Goal: Task Accomplishment & Management: Use online tool/utility

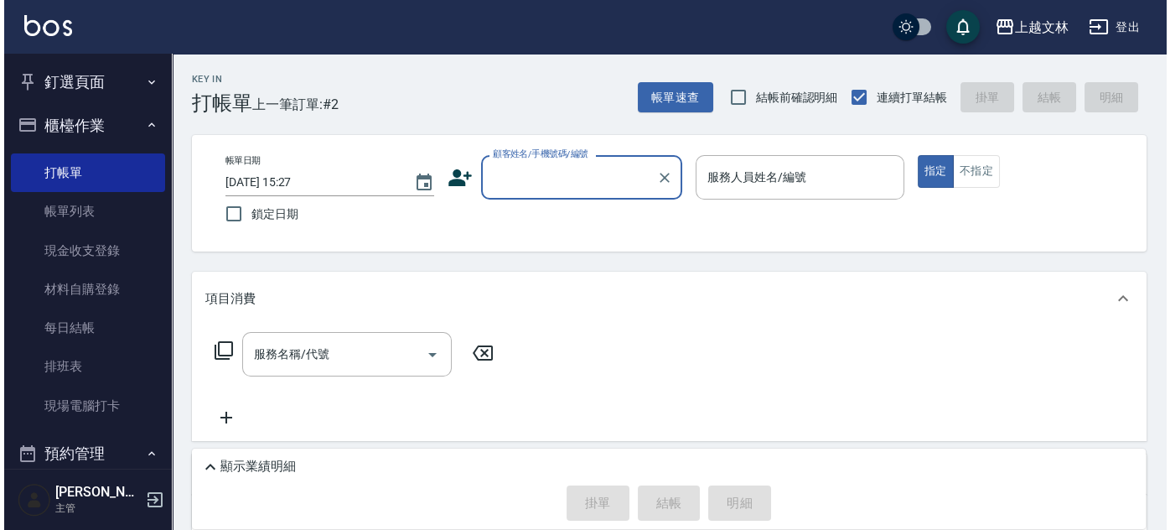
scroll to position [94, 0]
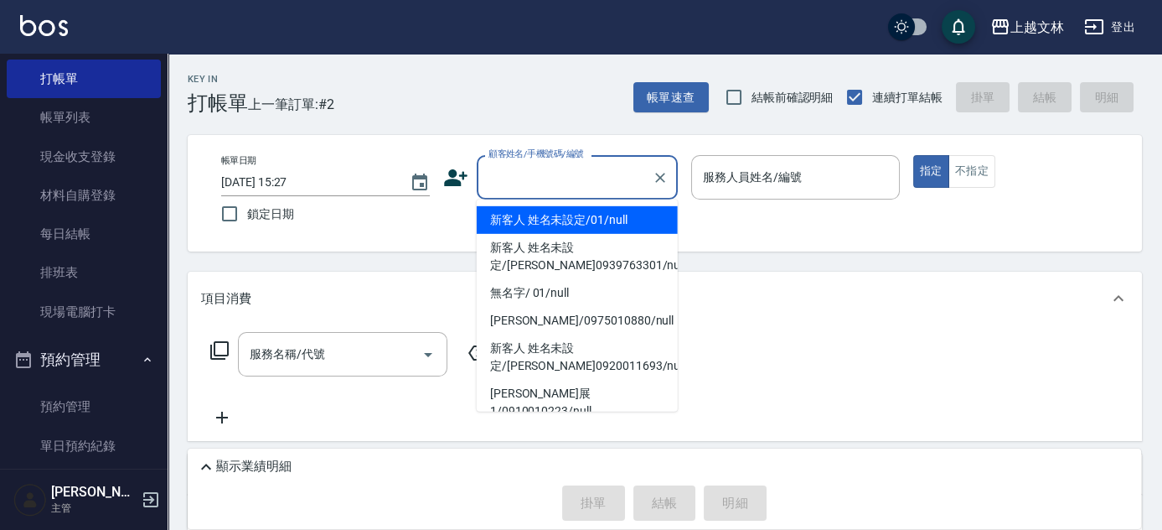
click at [544, 183] on input "顧客姓名/手機號碼/編號" at bounding box center [564, 177] width 161 height 29
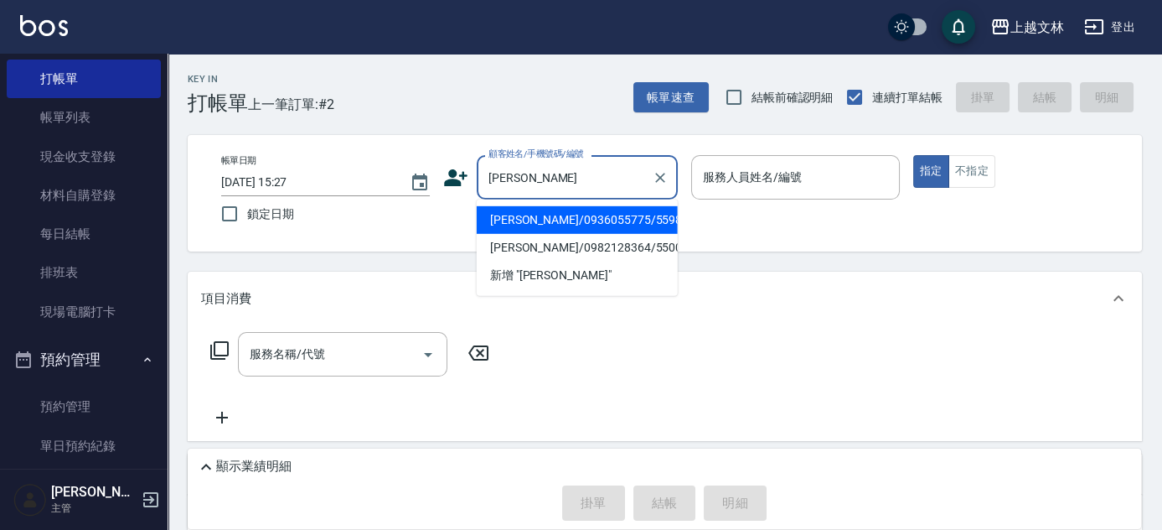
click at [577, 228] on li "[PERSON_NAME]/0936055775/5598" at bounding box center [577, 220] width 201 height 28
type input "[PERSON_NAME]/0936055775/5598"
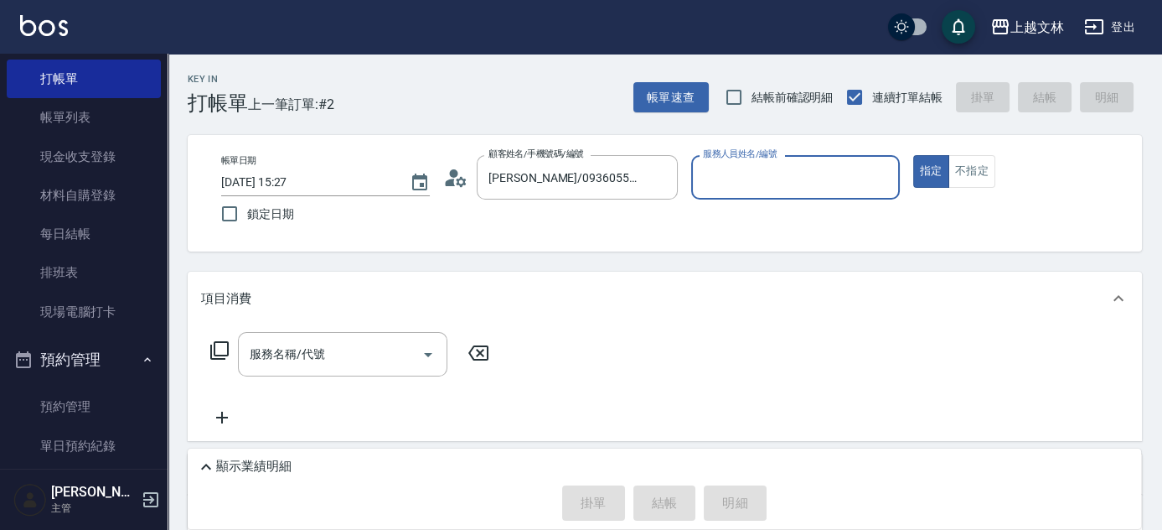
click at [457, 177] on icon at bounding box center [455, 177] width 25 height 25
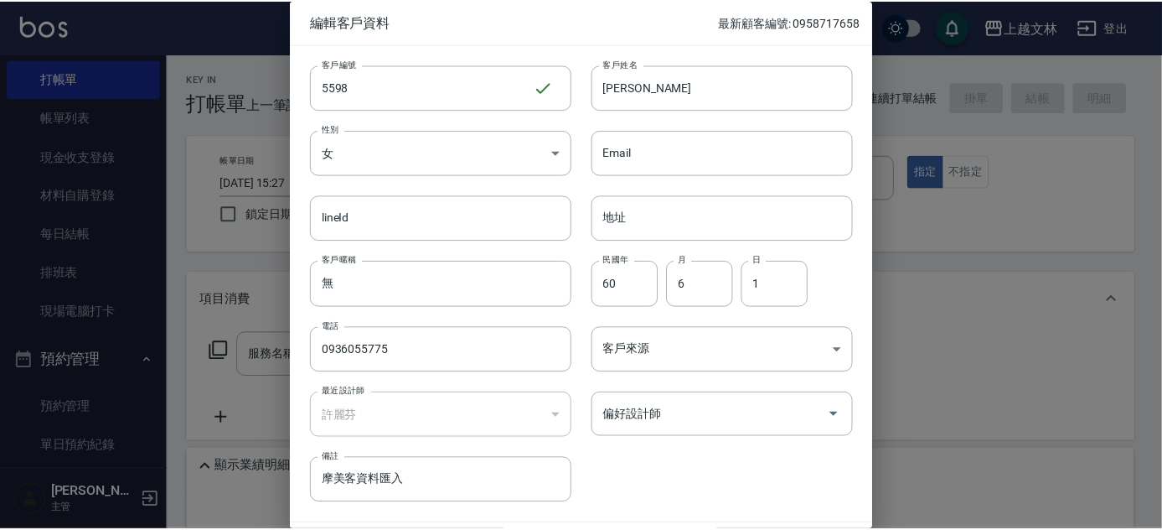
scroll to position [50, 0]
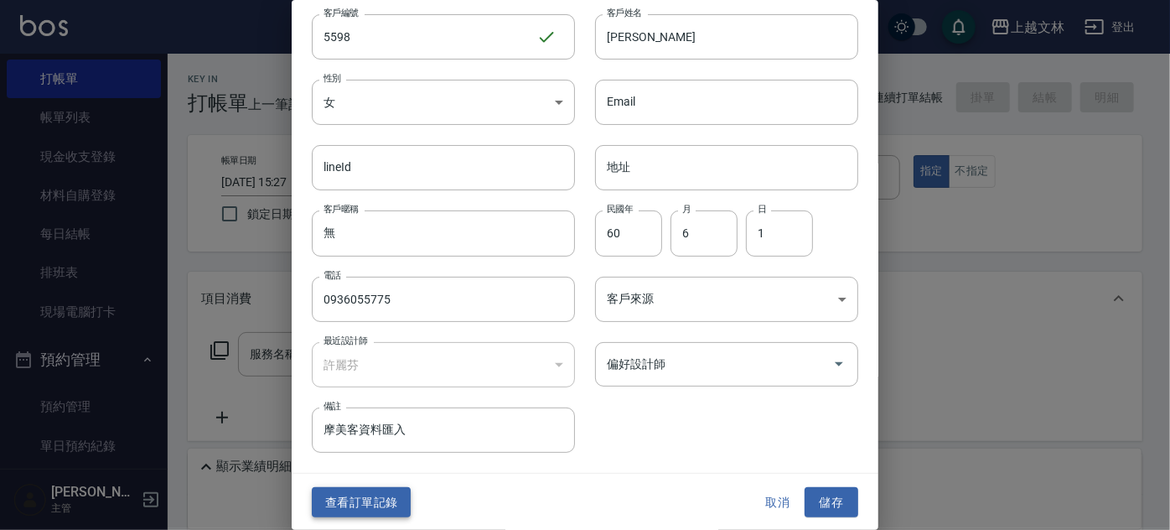
click at [346, 501] on button "查看訂單記錄" at bounding box center [361, 502] width 99 height 31
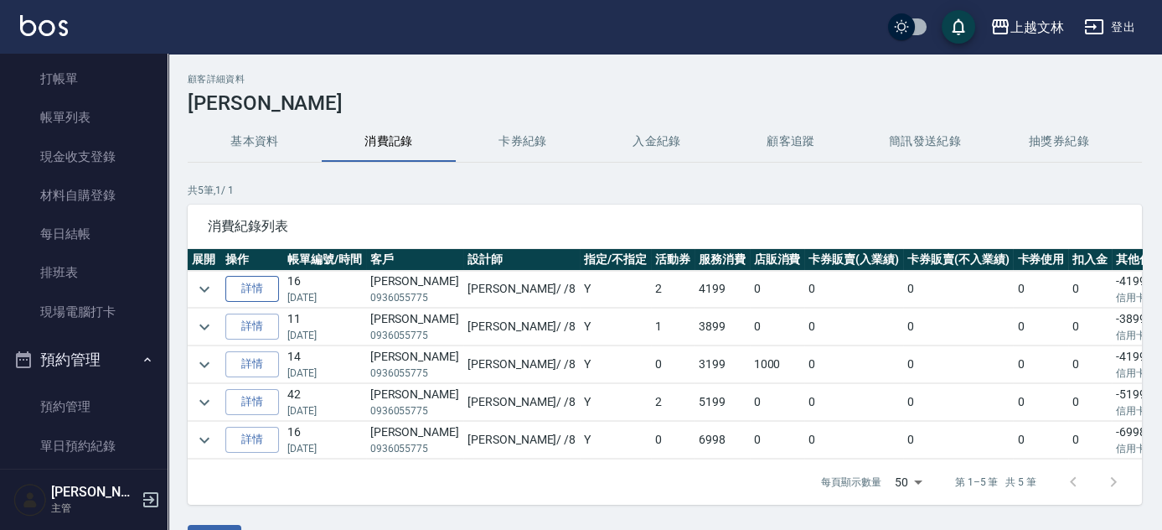
click at [261, 291] on link "詳情" at bounding box center [252, 289] width 54 height 26
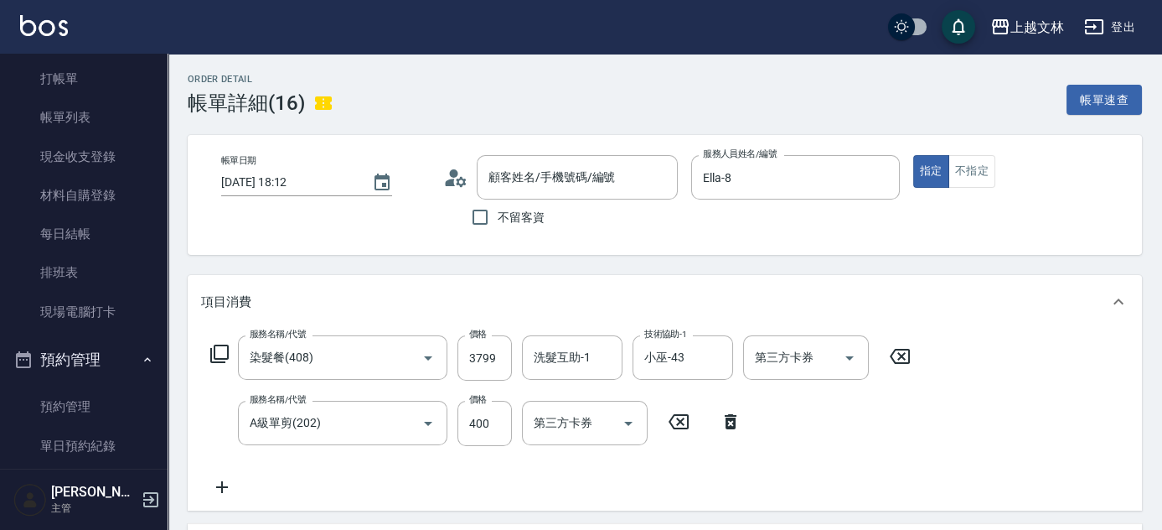
type input "[DATE] 18:12"
type input "Ella-8"
type input "染髮餐(408)"
type input "A級單剪(202)"
type input "[PERSON_NAME]/0936055775/5598"
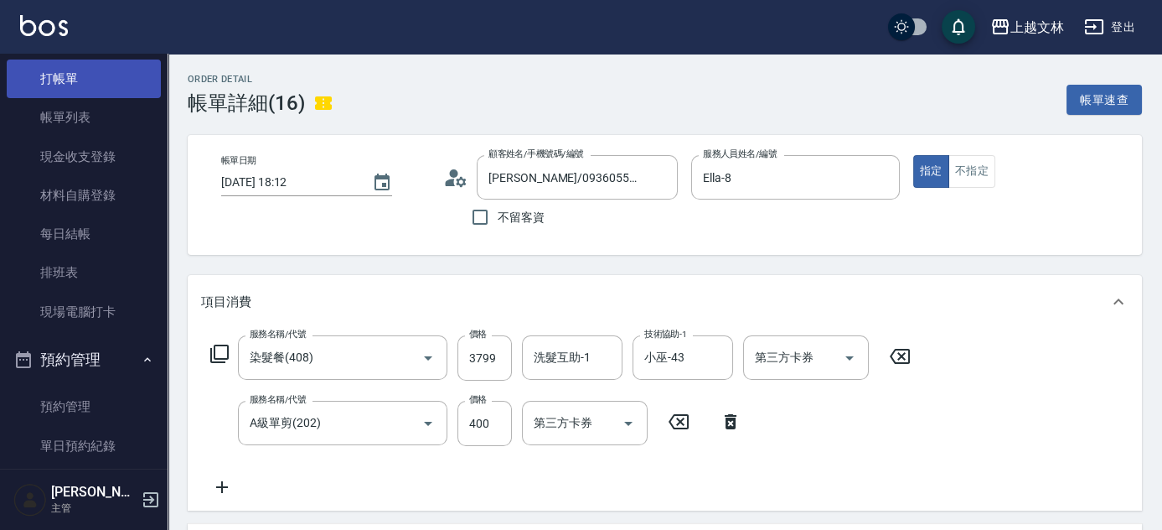
click at [75, 82] on link "打帳單" at bounding box center [84, 78] width 154 height 39
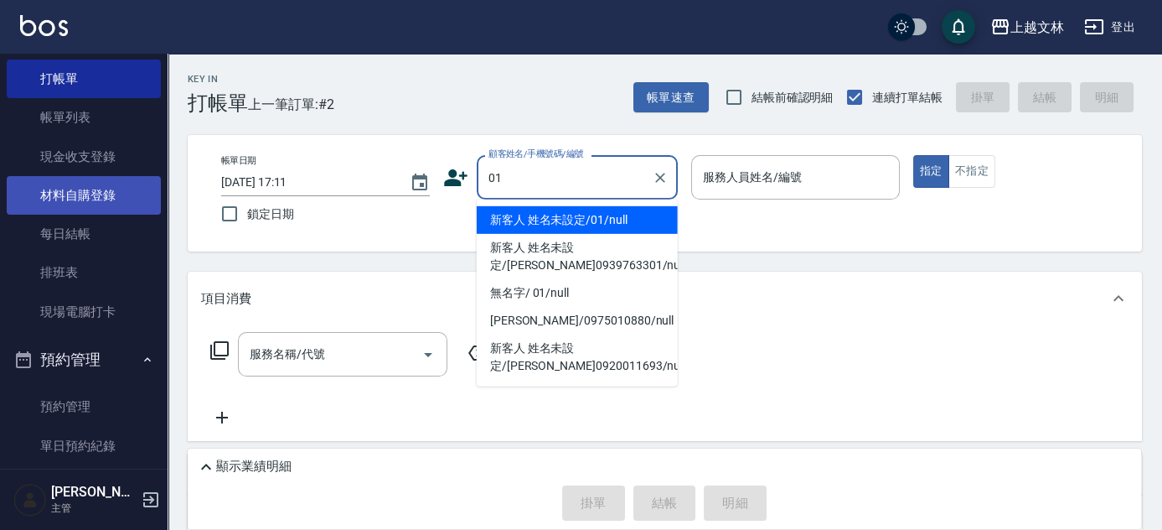
type input "新客人 姓名未設定/01/null"
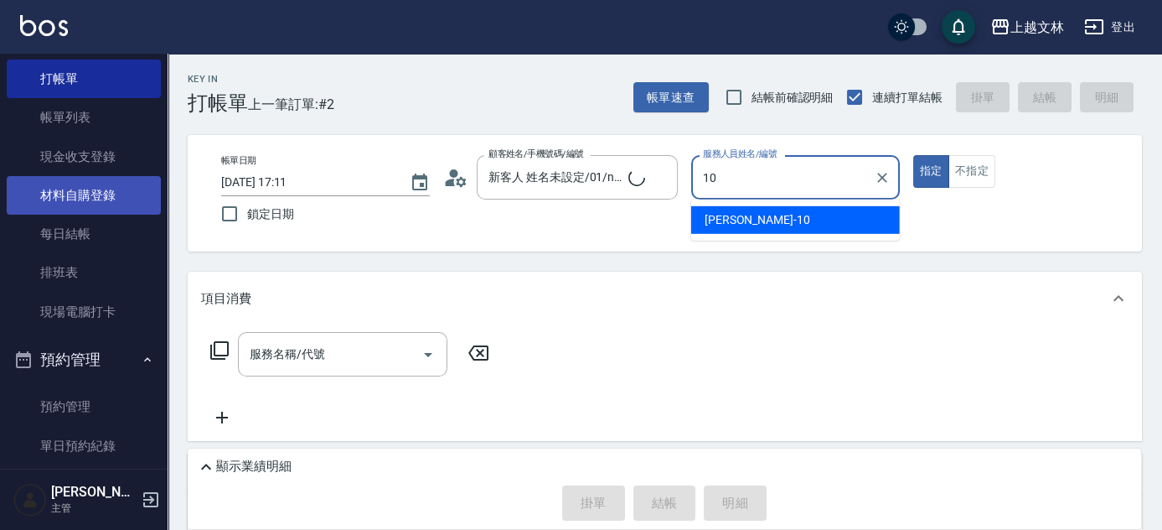
type input "[PERSON_NAME]-10"
type button "true"
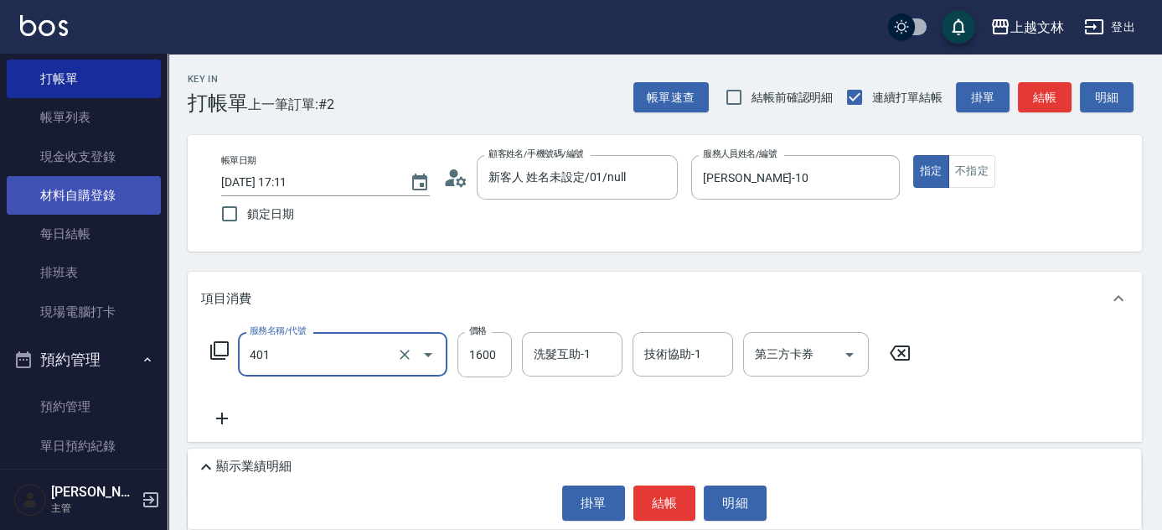
type input "基本染髮(401)"
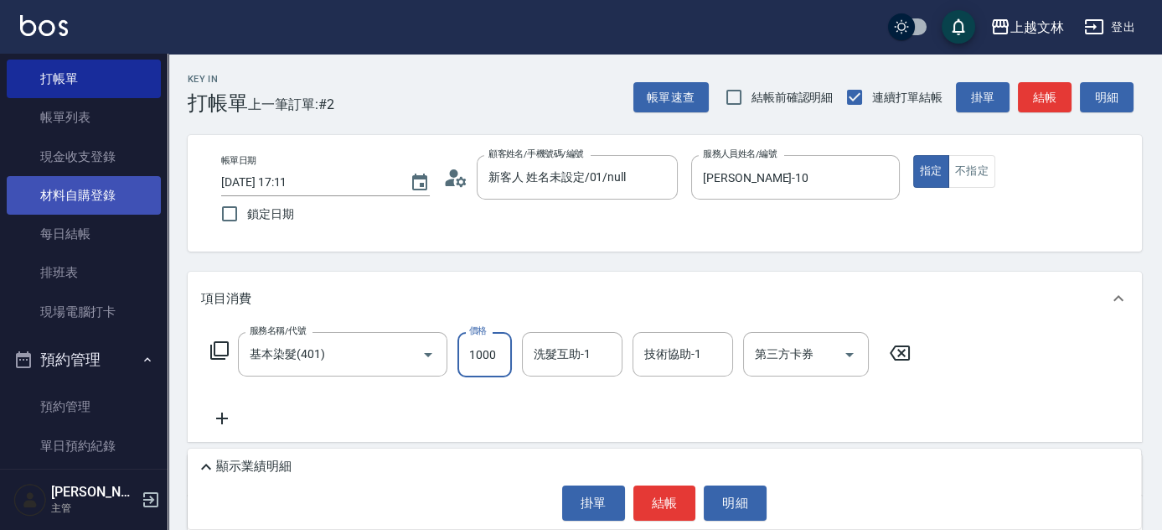
type input "1000"
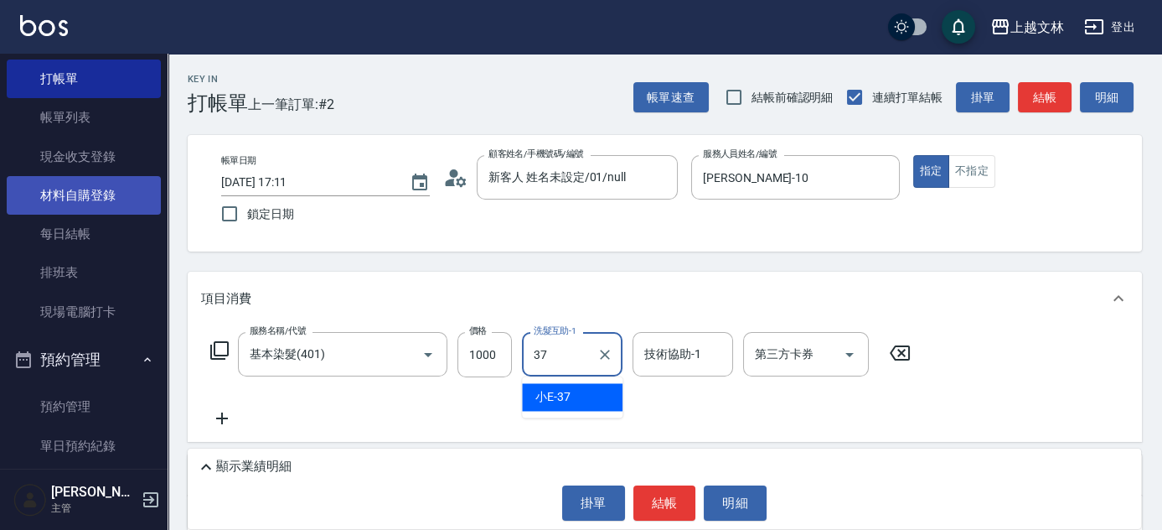
type input "小E-37"
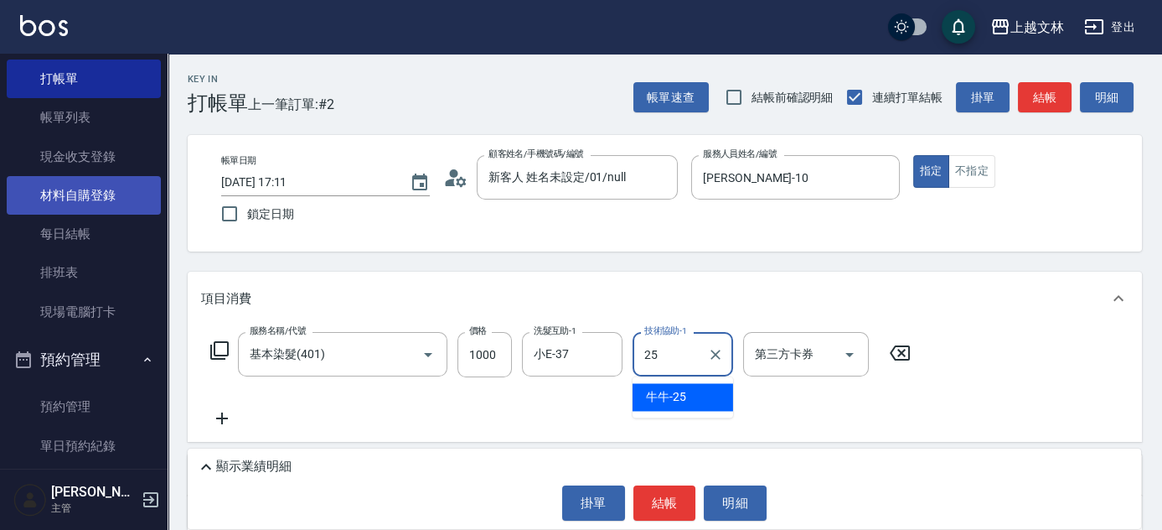
type input "牛牛-25"
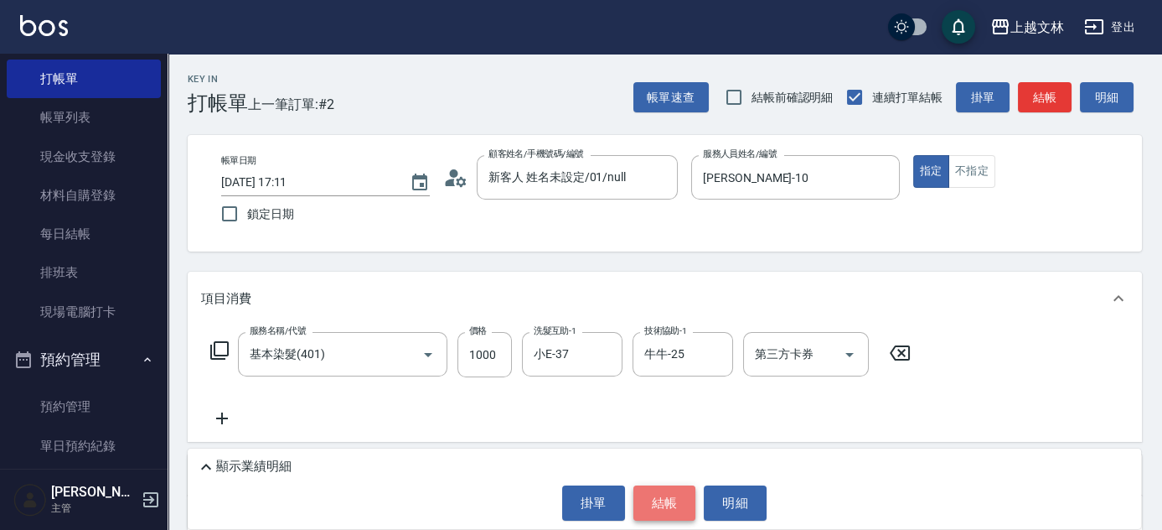
click at [648, 496] on button "結帳" at bounding box center [664, 502] width 63 height 35
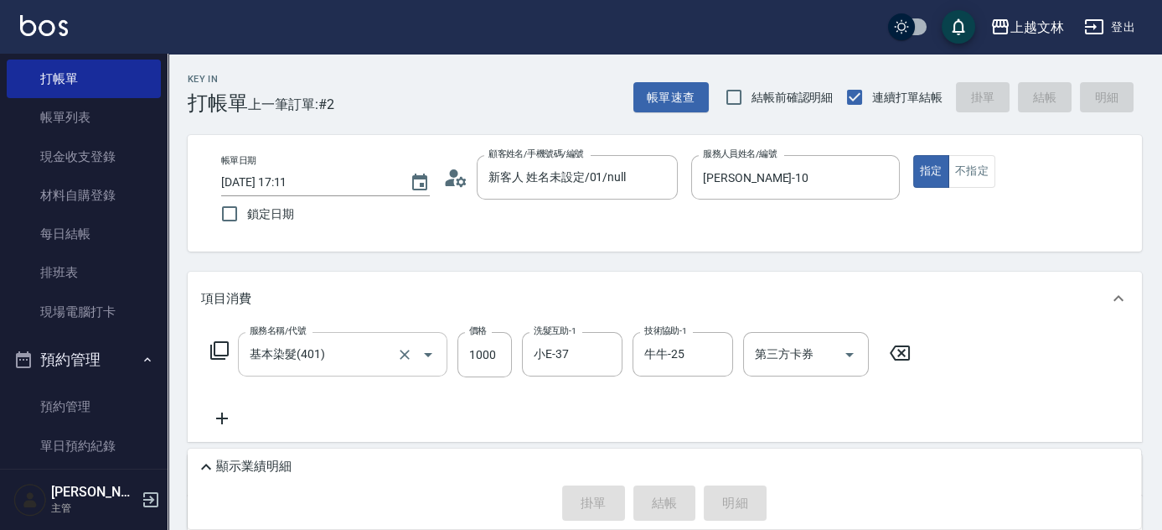
type input "[DATE] 17:34"
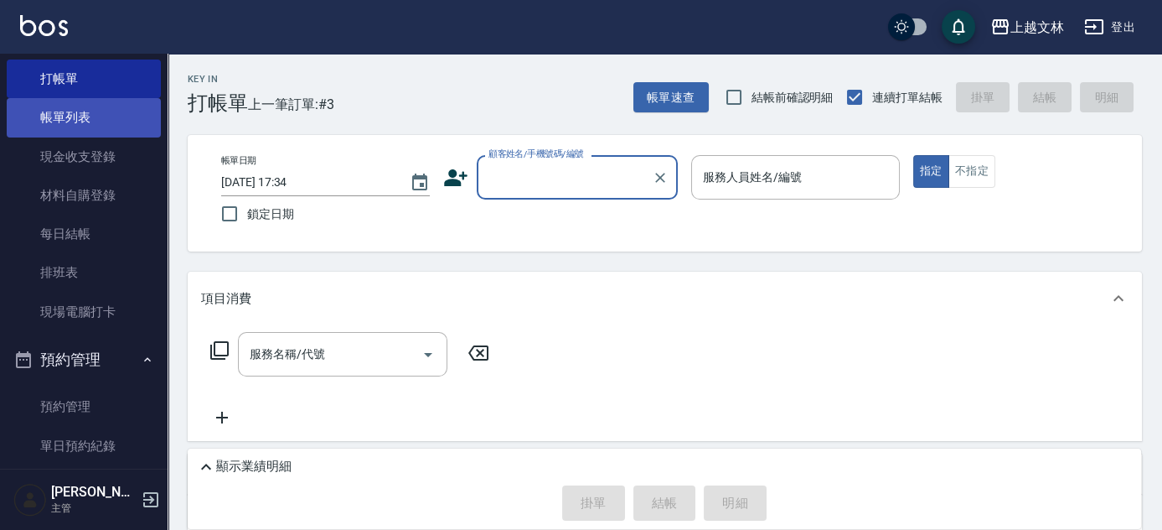
click at [88, 105] on link "帳單列表" at bounding box center [84, 117] width 154 height 39
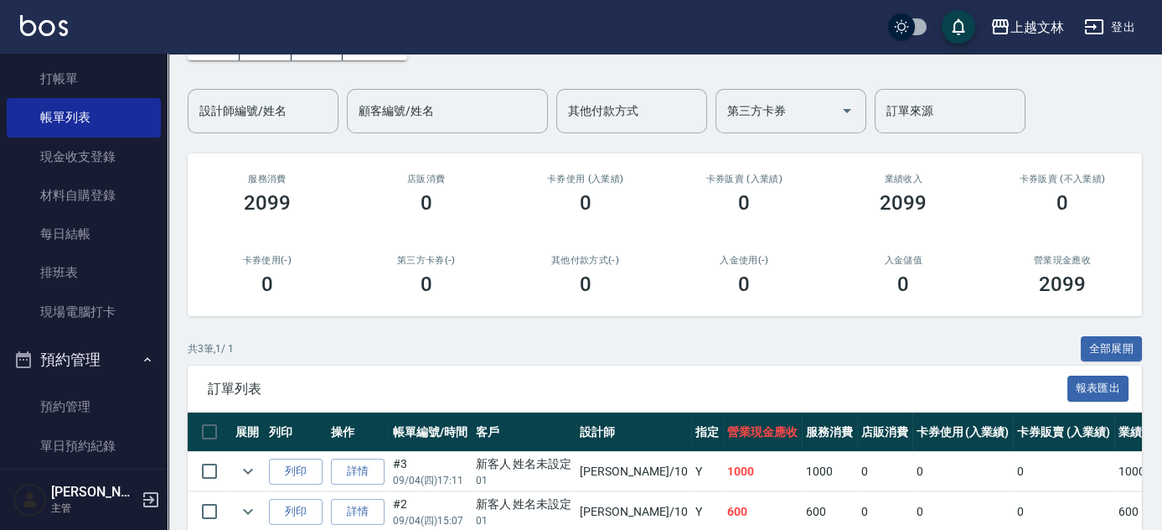
scroll to position [223, 0]
